Goal: Check status: Check status

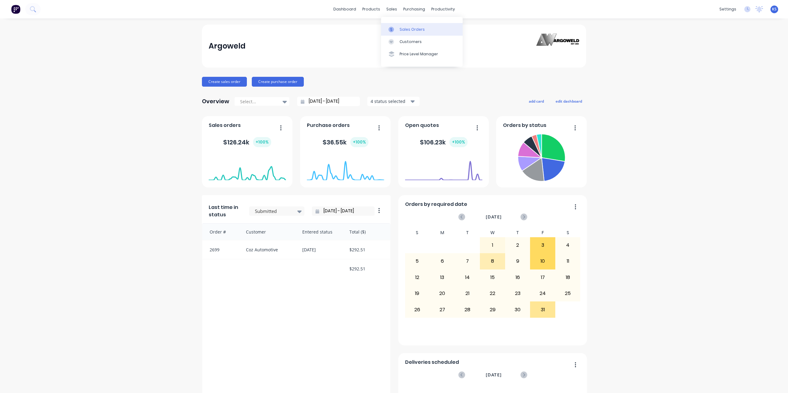
click at [397, 35] on link "Sales Orders" at bounding box center [422, 29] width 82 height 12
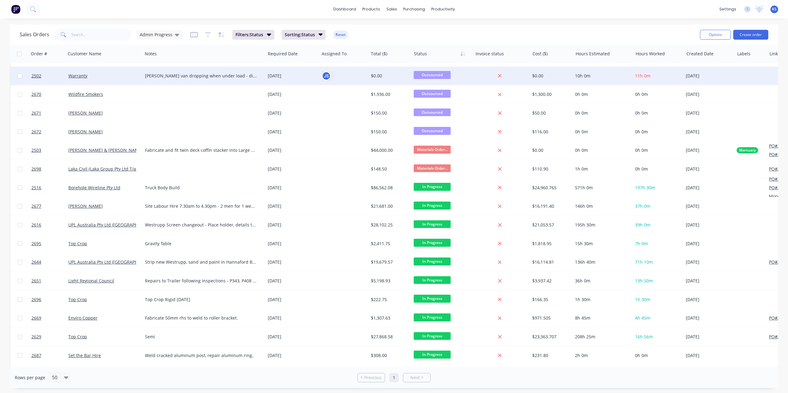
scroll to position [185, 0]
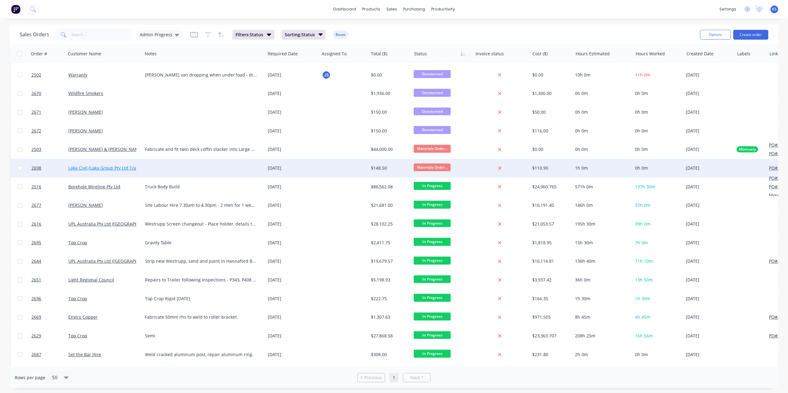
click at [104, 170] on link "Laka Civil (Laka Group Pty Ltd T/as)" at bounding box center [103, 168] width 71 height 6
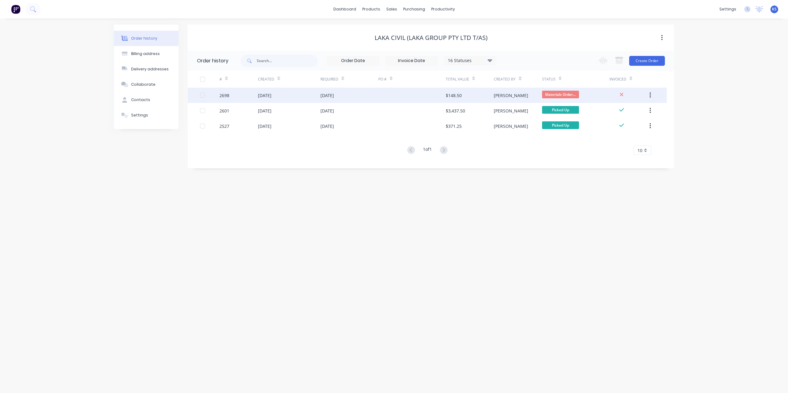
click at [263, 95] on div "[DATE]" at bounding box center [265, 95] width 14 height 6
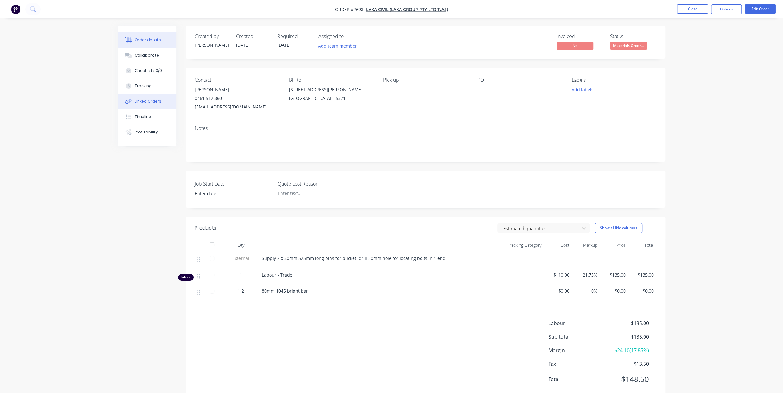
click at [157, 102] on div "Linked Orders" at bounding box center [148, 102] width 26 height 6
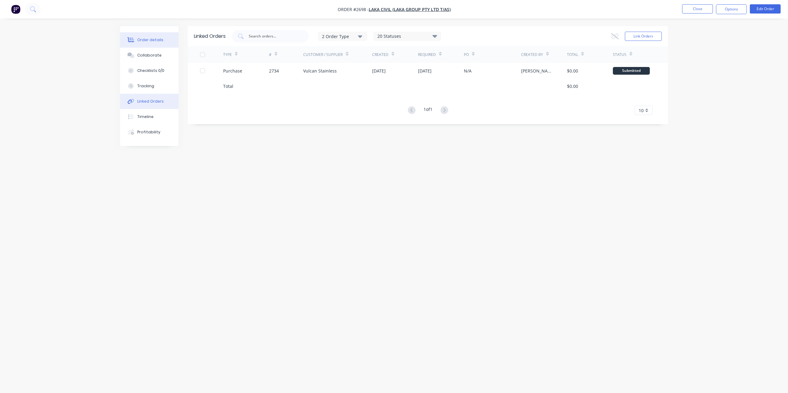
click at [158, 37] on button "Order details" at bounding box center [149, 39] width 58 height 15
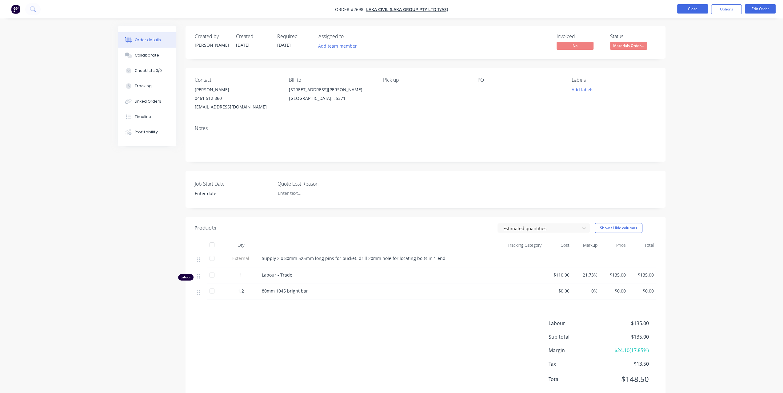
click at [688, 10] on button "Close" at bounding box center [692, 8] width 31 height 9
